Goal: Transaction & Acquisition: Purchase product/service

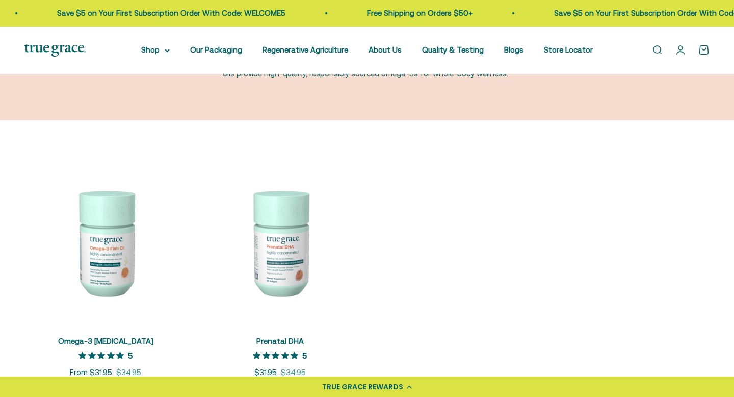
scroll to position [121, 0]
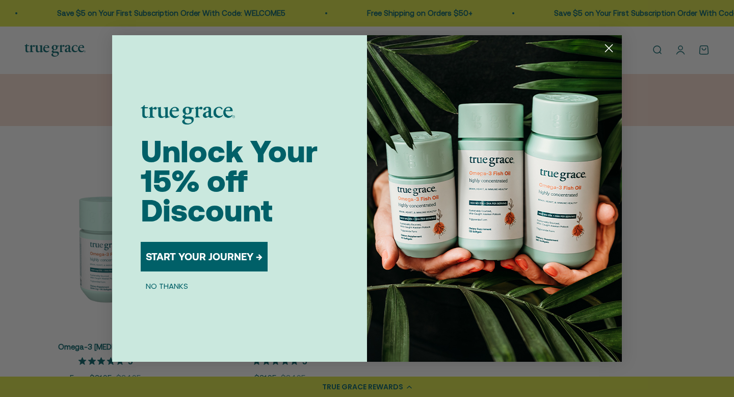
click at [611, 49] on circle "Close dialog" at bounding box center [608, 48] width 17 height 17
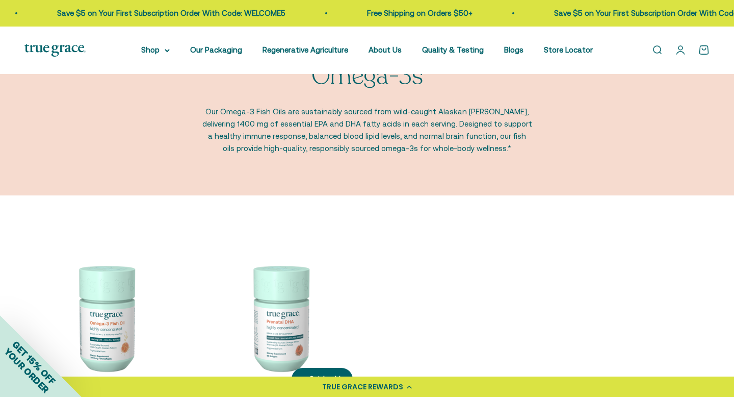
scroll to position [0, 0]
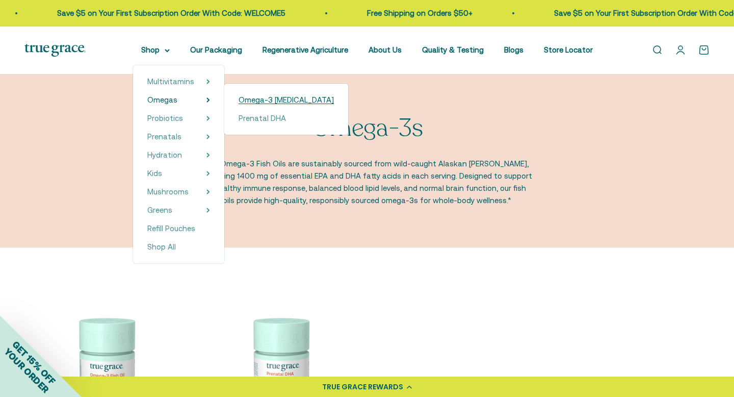
click at [257, 102] on span "Omega-3 [MEDICAL_DATA]" at bounding box center [286, 99] width 95 height 9
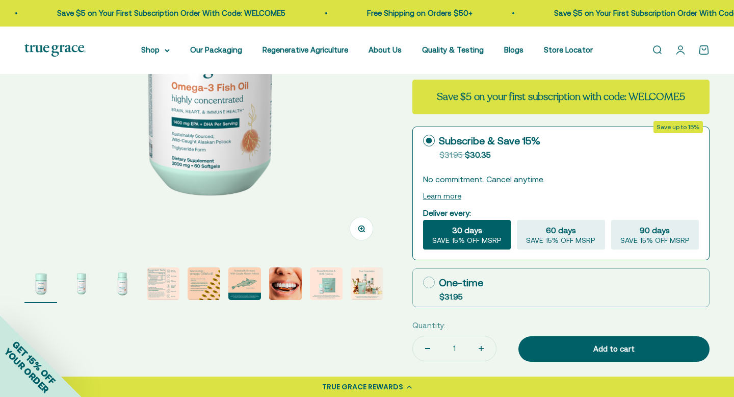
scroll to position [215, 0]
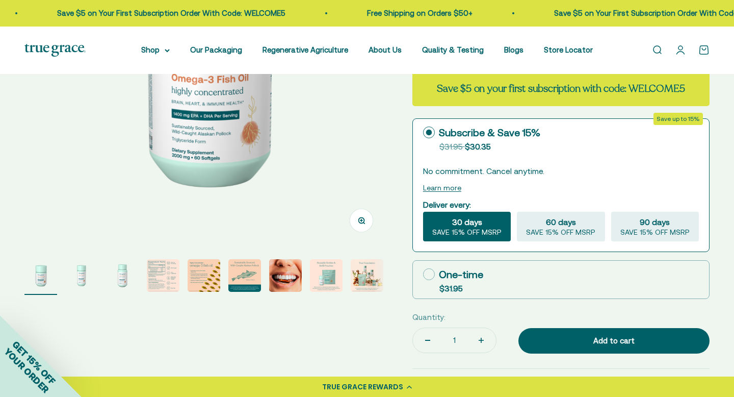
click at [329, 282] on img "Go to item 8" at bounding box center [326, 275] width 33 height 33
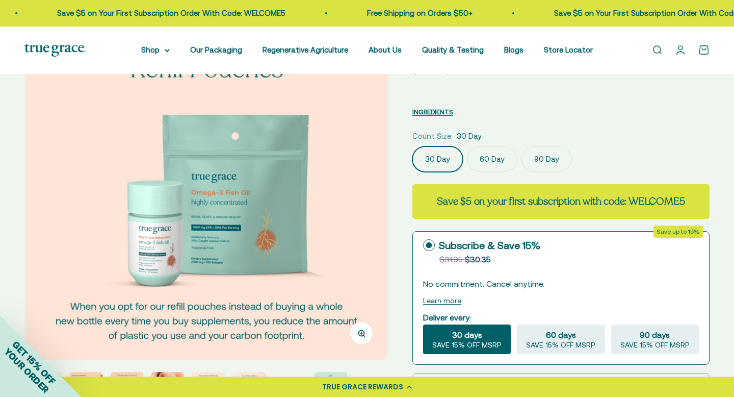
scroll to position [101, 0]
click at [214, 263] on img at bounding box center [206, 178] width 363 height 363
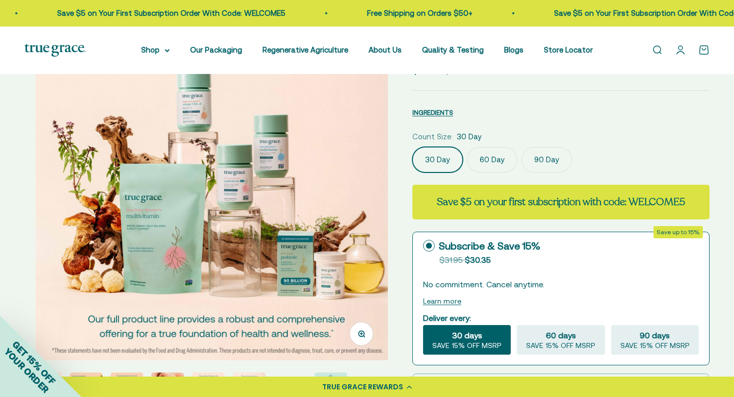
scroll to position [0, 3004]
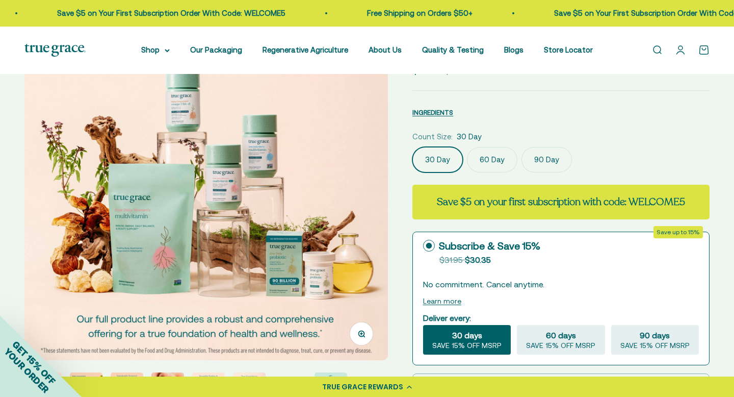
click at [660, 51] on link "Open search" at bounding box center [656, 49] width 11 height 11
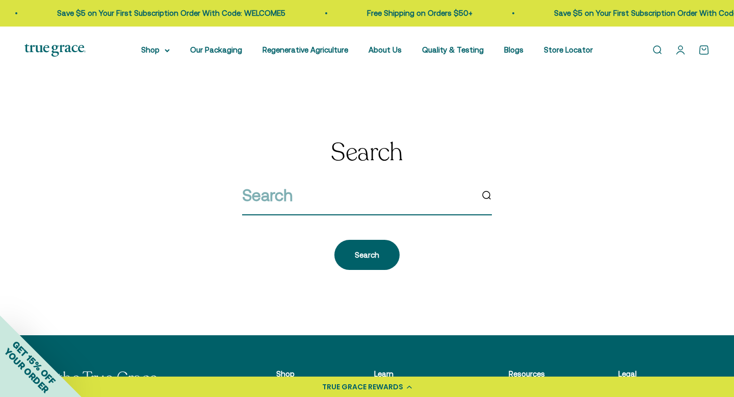
click at [277, 201] on input "search" at bounding box center [357, 195] width 230 height 26
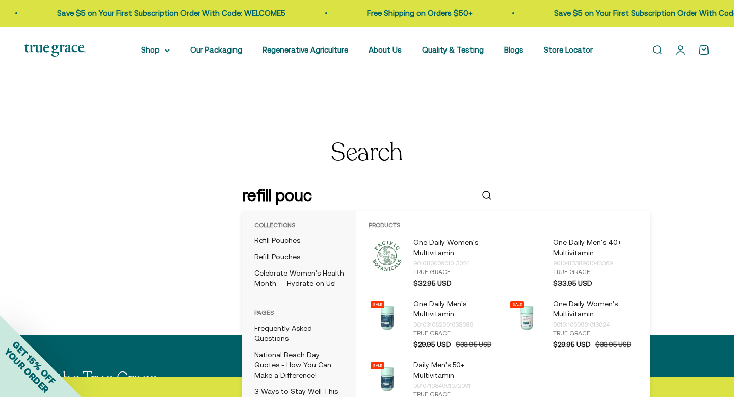
type input "refill pouch"
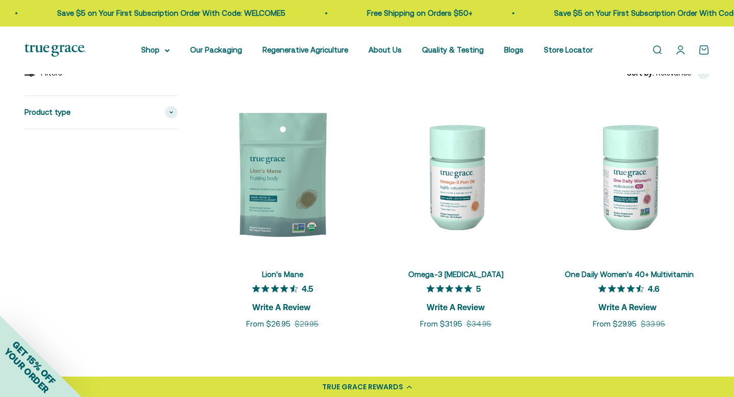
scroll to position [138, 0]
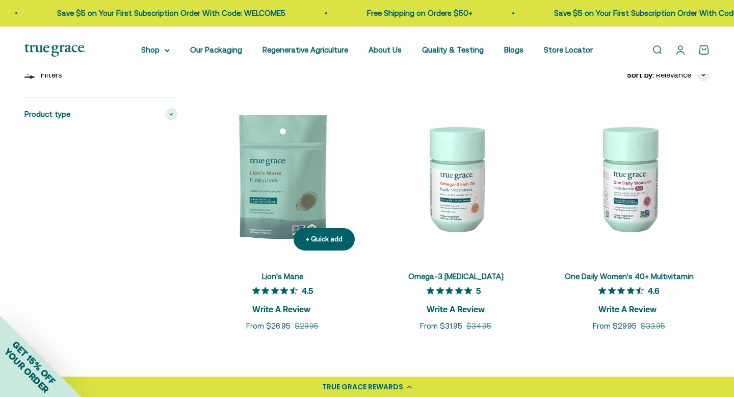
click at [281, 181] on img at bounding box center [282, 177] width 161 height 161
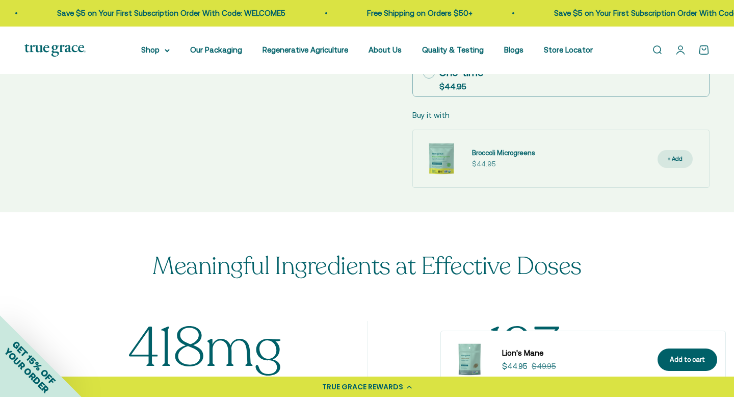
scroll to position [690, 0]
